Goal: Task Accomplishment & Management: Use online tool/utility

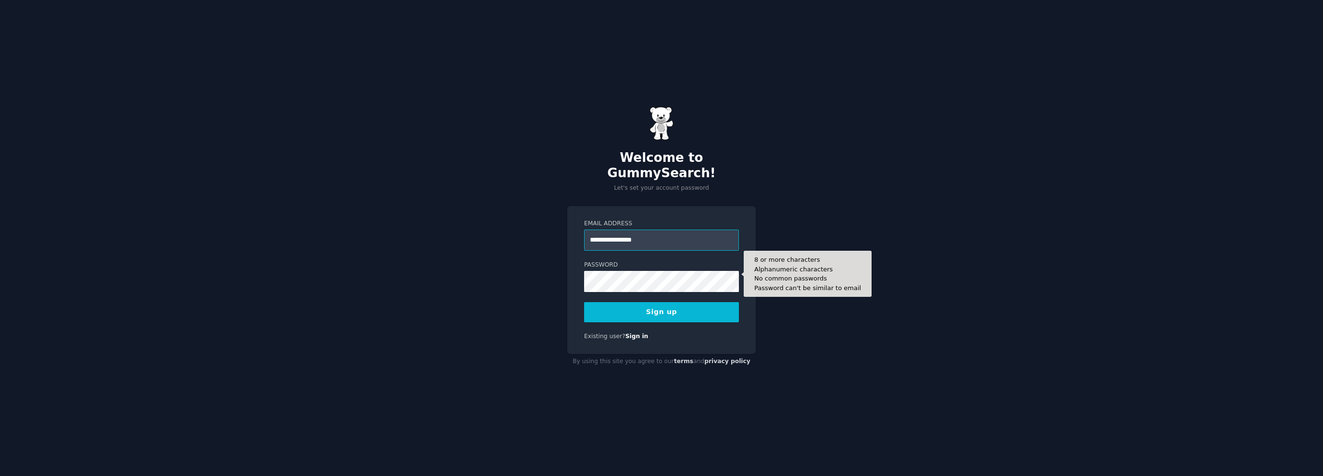
type input "**********"
click at [584, 302] on button "Sign up" at bounding box center [661, 312] width 155 height 20
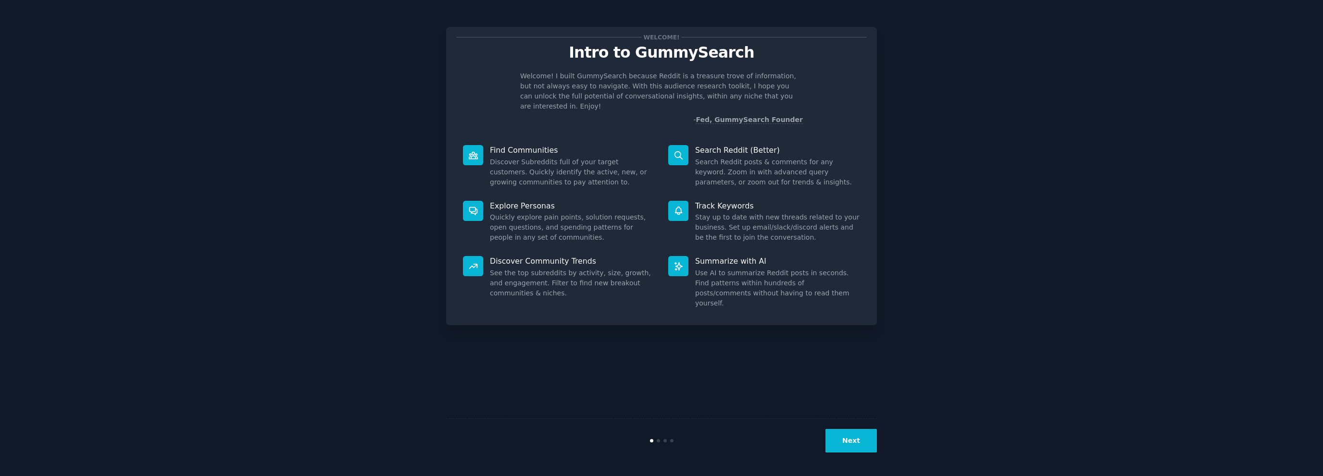
click at [869, 368] on div "Welcome! Intro to GummySearch Welcome! I built GummySearch because Reddit is a …" at bounding box center [661, 237] width 431 height 449
click at [867, 447] on button "Next" at bounding box center [850, 441] width 51 height 24
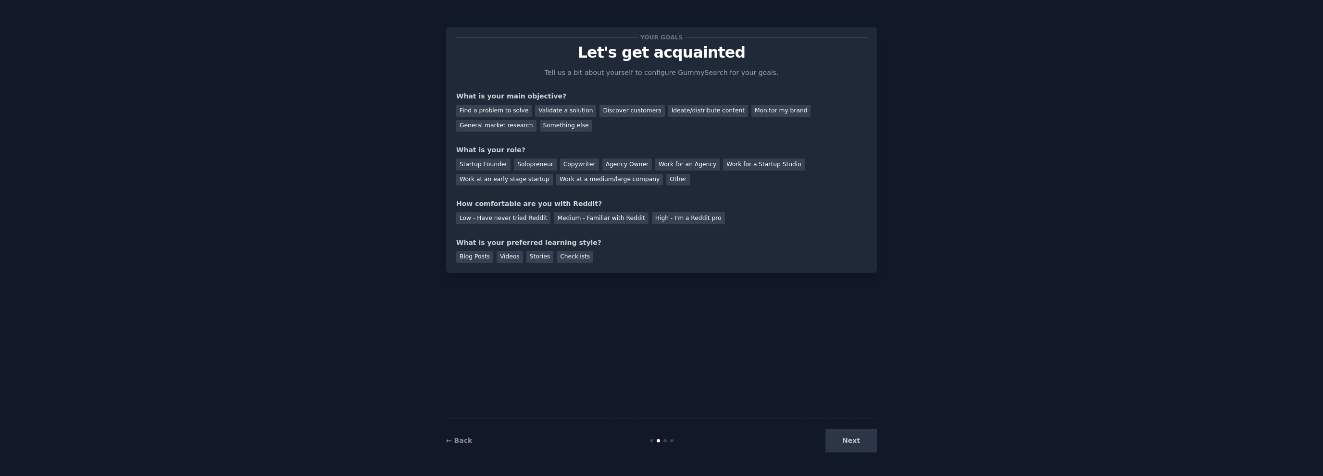
click at [843, 438] on div "Next" at bounding box center [805, 441] width 144 height 24
click at [906, 394] on div "Your goals Let's get acquainted Tell us a bit about yourself to configure Gummy…" at bounding box center [661, 237] width 1296 height 449
click at [854, 436] on div "Next" at bounding box center [805, 441] width 144 height 24
click at [857, 440] on div "Next" at bounding box center [805, 441] width 144 height 24
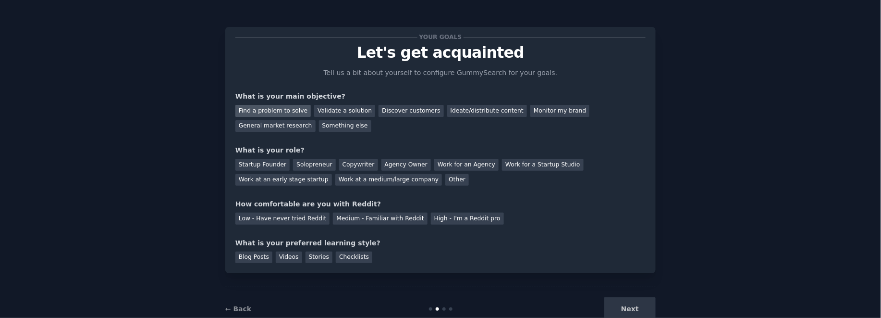
click at [270, 110] on div "Find a problem to solve" at bounding box center [273, 111] width 75 height 12
click at [323, 112] on div "Validate a solution" at bounding box center [344, 111] width 61 height 12
click at [281, 111] on div "Find a problem to solve" at bounding box center [273, 111] width 75 height 12
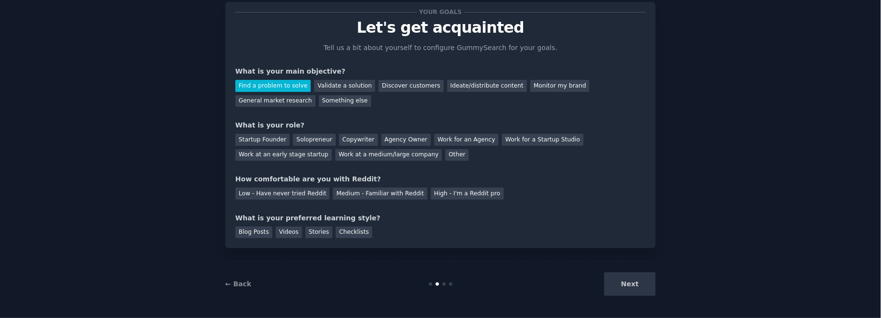
scroll to position [26, 0]
click at [274, 136] on div "Startup Founder" at bounding box center [263, 139] width 54 height 12
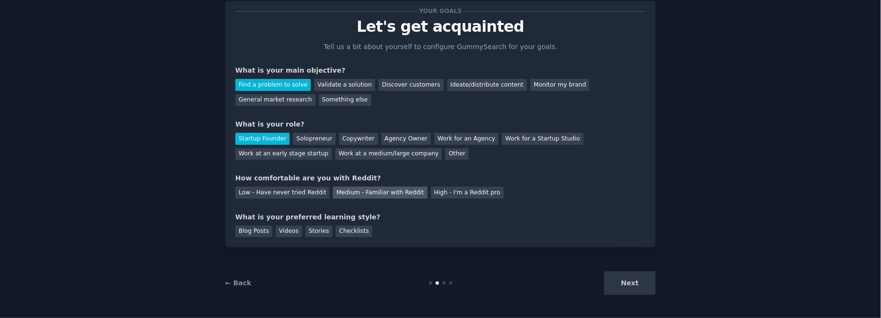
click at [333, 191] on div "Medium - Familiar with Reddit" at bounding box center [380, 192] width 94 height 12
click at [337, 214] on div "What is your preferred learning style?" at bounding box center [441, 217] width 410 height 10
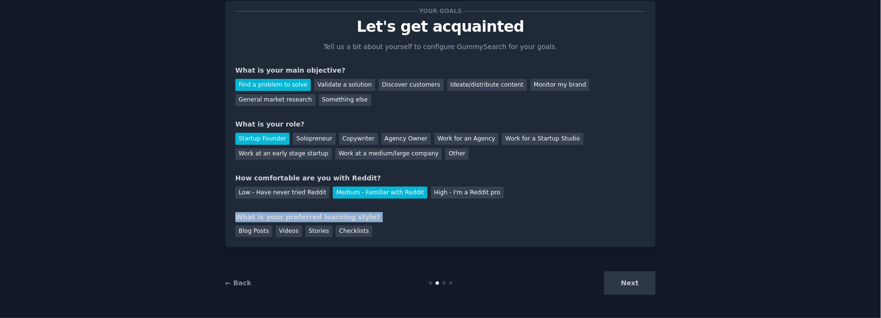
click at [337, 214] on div "What is your preferred learning style?" at bounding box center [441, 217] width 410 height 10
click at [506, 209] on div "Your goals Let's get acquainted Tell us a bit about yourself to configure Gummy…" at bounding box center [441, 124] width 410 height 226
click at [248, 233] on div "Blog Posts" at bounding box center [254, 231] width 37 height 12
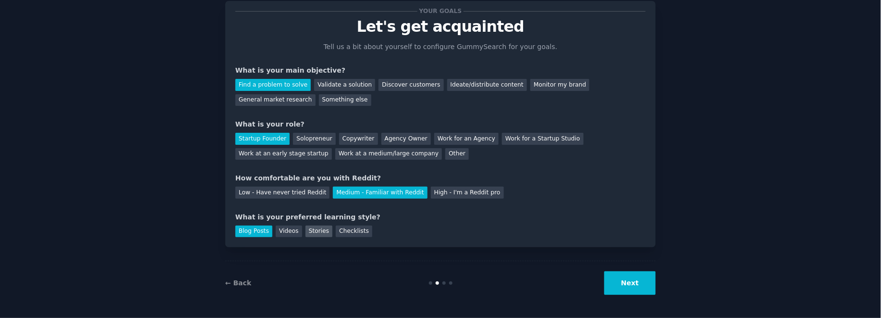
click at [318, 225] on div "Stories" at bounding box center [319, 231] width 27 height 12
click at [625, 285] on button "Next" at bounding box center [630, 283] width 51 height 24
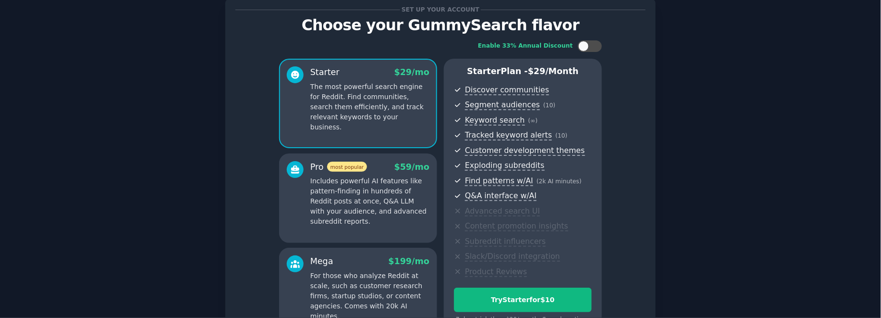
scroll to position [137, 0]
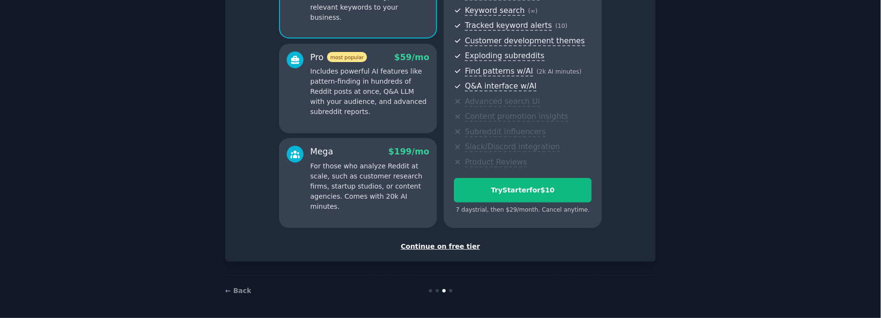
click at [452, 248] on div "Continue on free tier" at bounding box center [441, 246] width 410 height 10
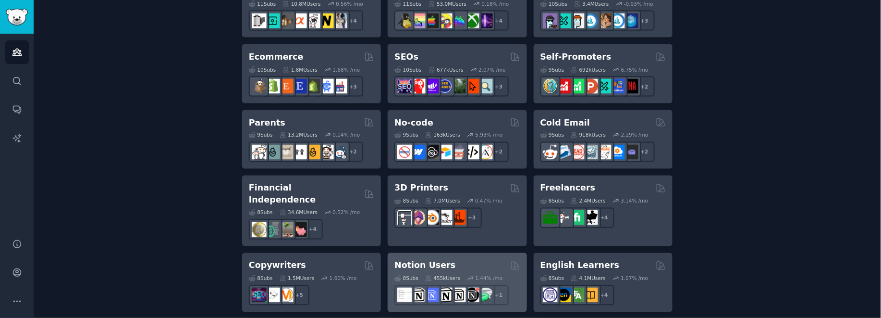
scroll to position [470, 0]
